Goal: Information Seeking & Learning: Learn about a topic

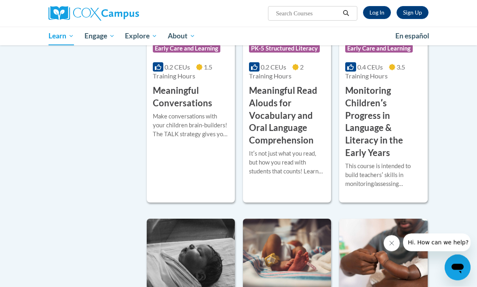
scroll to position [1386, 0]
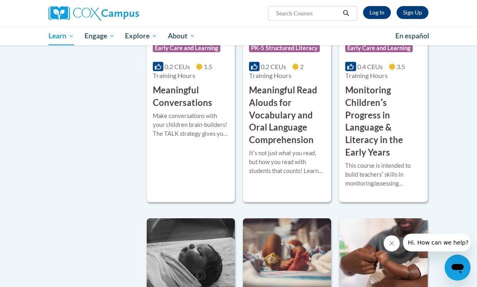
click at [377, 15] on link "Log In" at bounding box center [377, 12] width 28 height 13
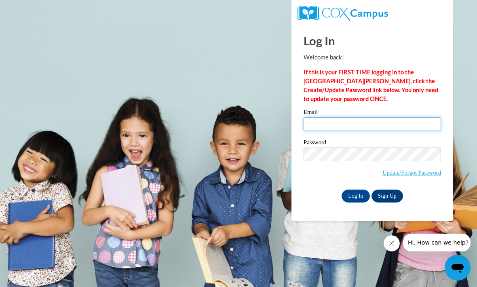
click at [400, 126] on input "Email" at bounding box center [371, 124] width 137 height 14
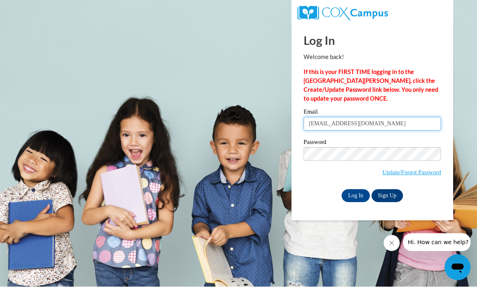
type input "zhubert01881@georgiasouthern.edu"
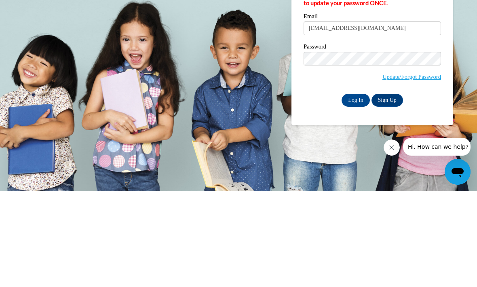
click at [359, 190] on input "Log In" at bounding box center [355, 196] width 28 height 13
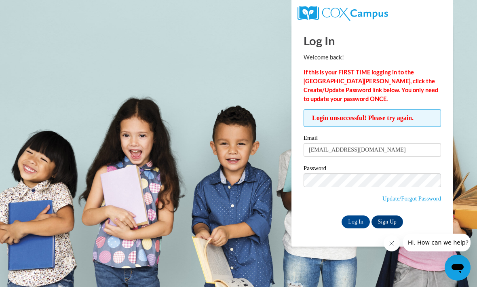
click at [428, 195] on link "Update/Forgot Password" at bounding box center [411, 198] width 59 height 6
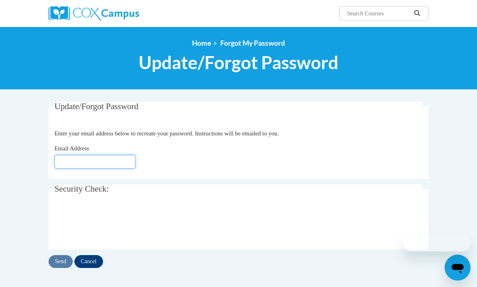
click at [67, 168] on input "Email Address" at bounding box center [95, 162] width 81 height 14
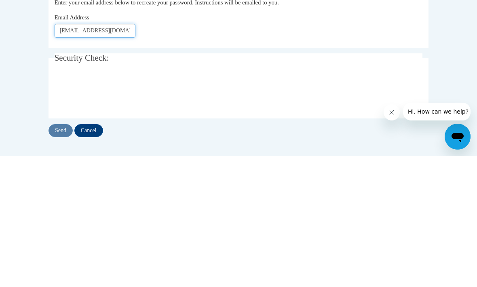
type input "[EMAIL_ADDRESS][DOMAIN_NAME]"
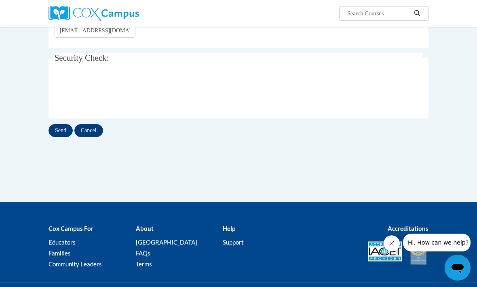
click at [54, 129] on input "Send" at bounding box center [60, 130] width 24 height 13
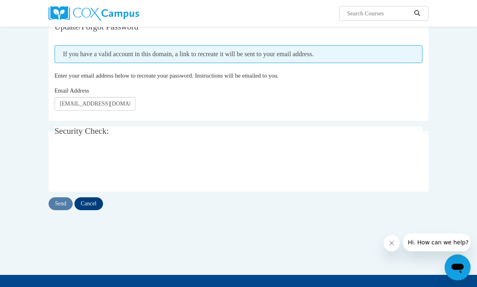
scroll to position [80, 0]
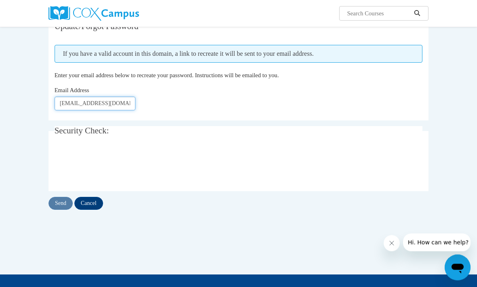
click at [128, 101] on input "Zh01881@georgiasouthern.edu" at bounding box center [95, 104] width 81 height 14
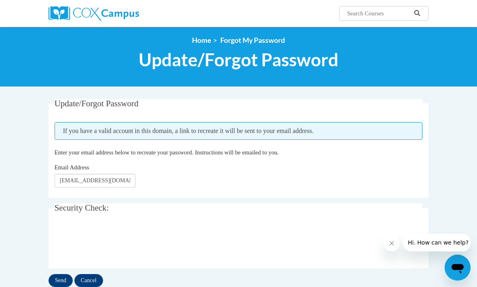
scroll to position [0, 0]
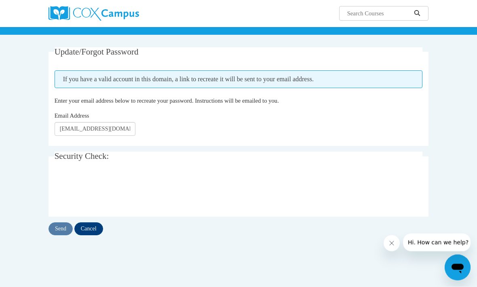
scroll to position [44, 0]
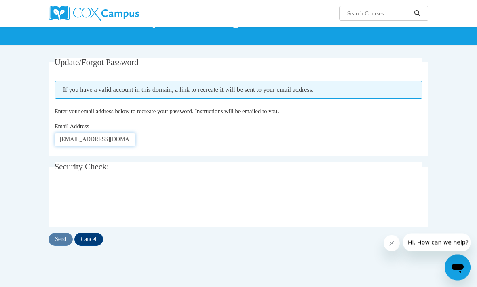
click at [105, 139] on input "[EMAIL_ADDRESS][DOMAIN_NAME]" at bounding box center [95, 140] width 81 height 14
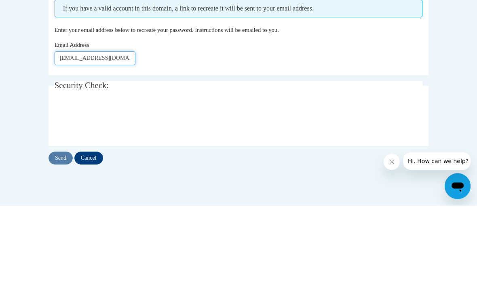
click at [126, 133] on input "[EMAIL_ADDRESS][DOMAIN_NAME]" at bounding box center [95, 140] width 81 height 14
click at [129, 133] on input "[EMAIL_ADDRESS][DOMAIN_NAME]" at bounding box center [95, 140] width 81 height 14
type input "Zh01"
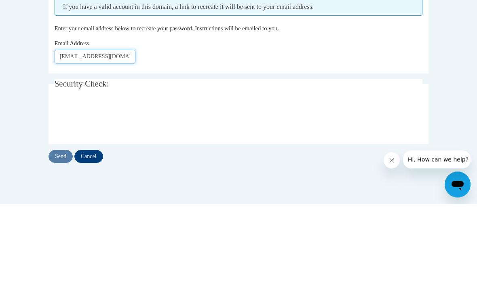
type input "Zariahubert6@gmail.com"
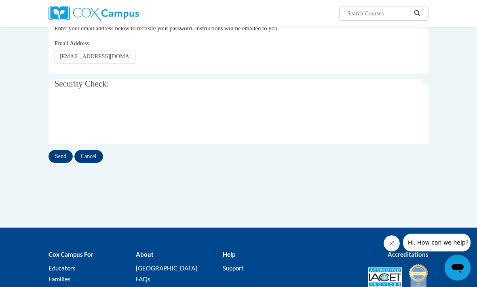
click at [50, 159] on input "Send" at bounding box center [60, 156] width 24 height 13
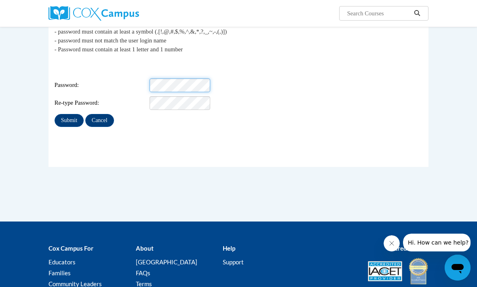
scroll to position [113, 0]
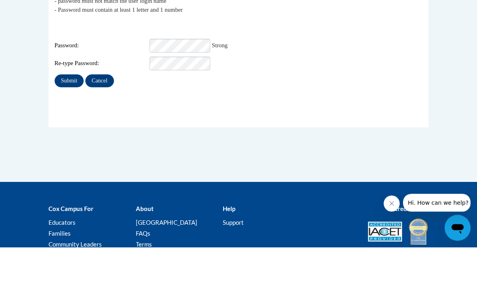
click at [66, 114] on input "Submit" at bounding box center [69, 120] width 29 height 13
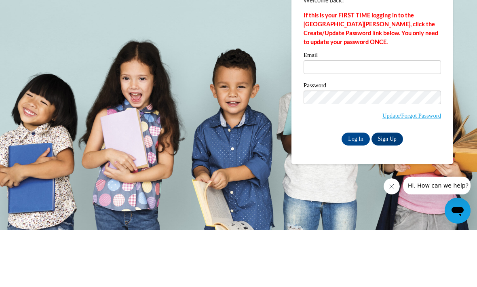
type input "Zariahubert6@gmail.com"
click at [356, 190] on input "Log In" at bounding box center [355, 196] width 28 height 13
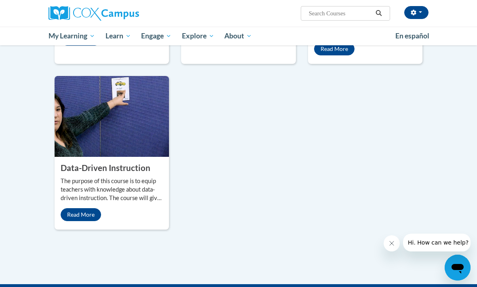
scroll to position [884, 0]
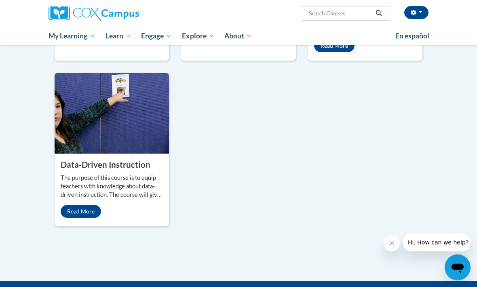
click at [91, 218] on link "Read More" at bounding box center [81, 211] width 40 height 13
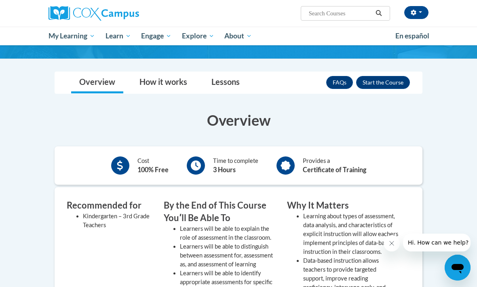
scroll to position [75, 0]
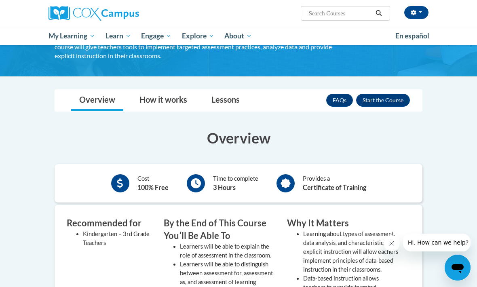
click at [403, 98] on button "Enroll" at bounding box center [383, 100] width 54 height 13
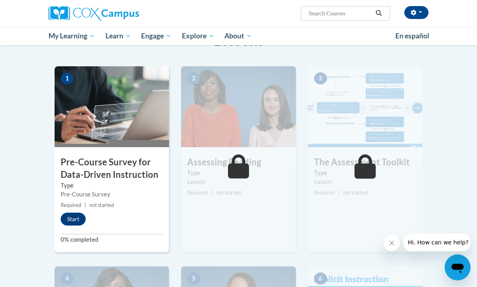
scroll to position [145, 0]
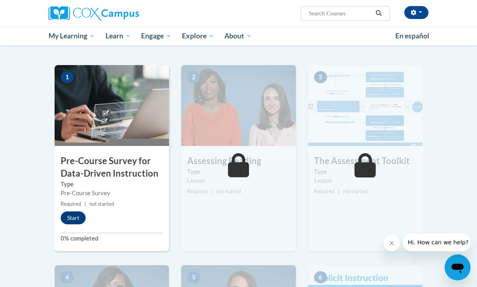
click at [76, 216] on button "Start" at bounding box center [73, 218] width 25 height 13
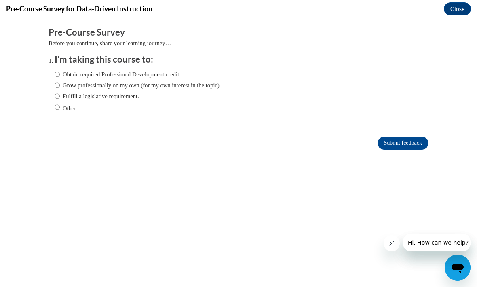
scroll to position [0, 0]
click at [172, 77] on label "Obtain required Professional Development credit." at bounding box center [118, 74] width 126 height 9
click at [60, 77] on input "Obtain required Professional Development credit." at bounding box center [57, 74] width 5 height 9
radio input "true"
click at [165, 86] on label "Grow professionally on my own (for my own interest in the topic)." at bounding box center [138, 85] width 166 height 9
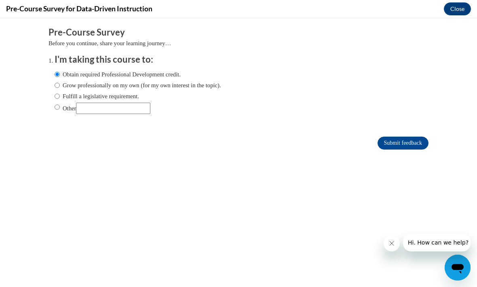
click at [60, 86] on input "Grow professionally on my own (for my own interest in the topic)." at bounding box center [57, 85] width 5 height 9
radio input "true"
click at [419, 144] on input "Submit feedback" at bounding box center [402, 143] width 51 height 13
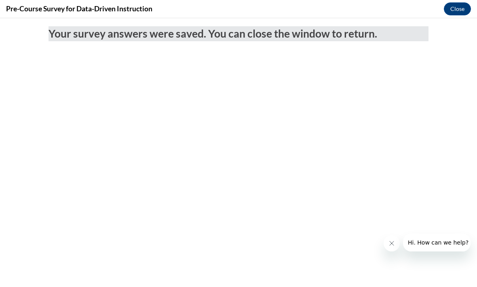
click at [463, 12] on button "Close" at bounding box center [457, 8] width 27 height 13
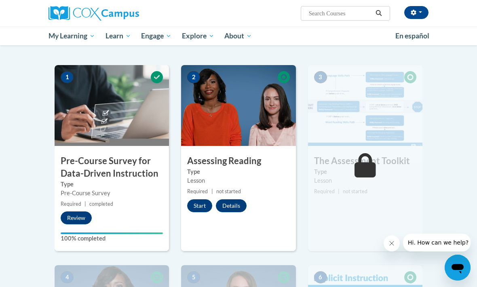
click at [391, 244] on icon "Close message from company" at bounding box center [392, 243] width 4 height 4
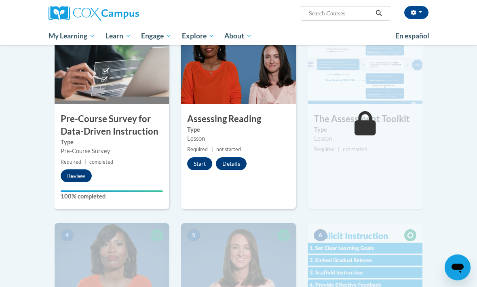
scroll to position [188, 0]
click at [198, 161] on button "Start" at bounding box center [199, 163] width 25 height 13
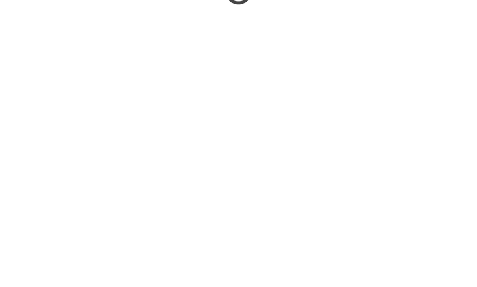
scroll to position [348, 0]
